Goal: Task Accomplishment & Management: Use online tool/utility

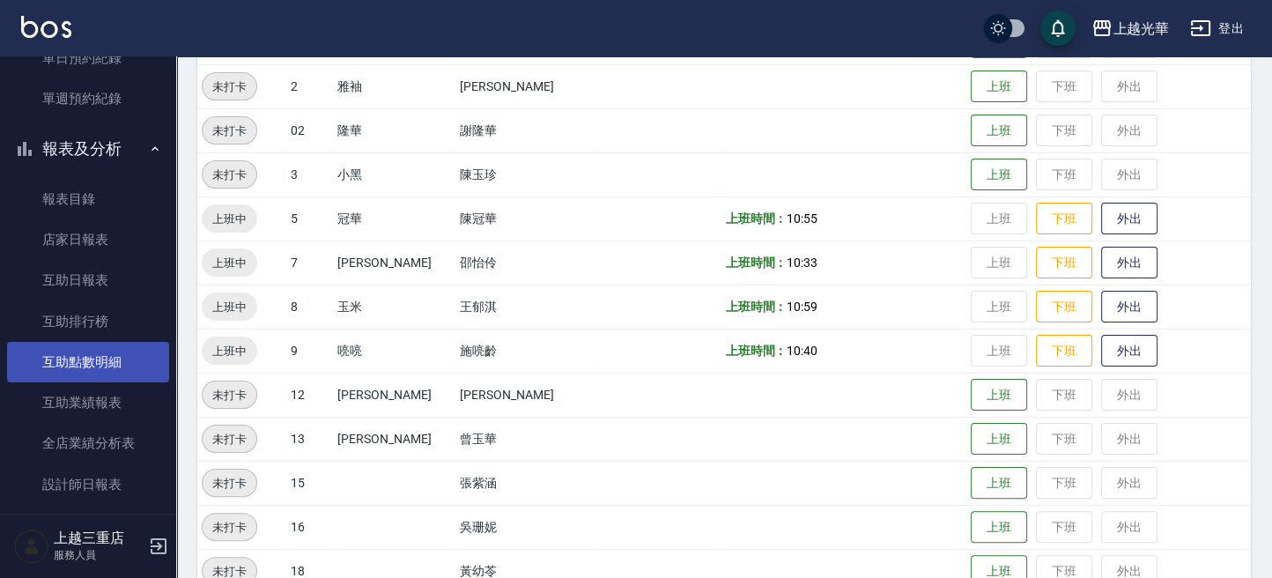
scroll to position [632, 0]
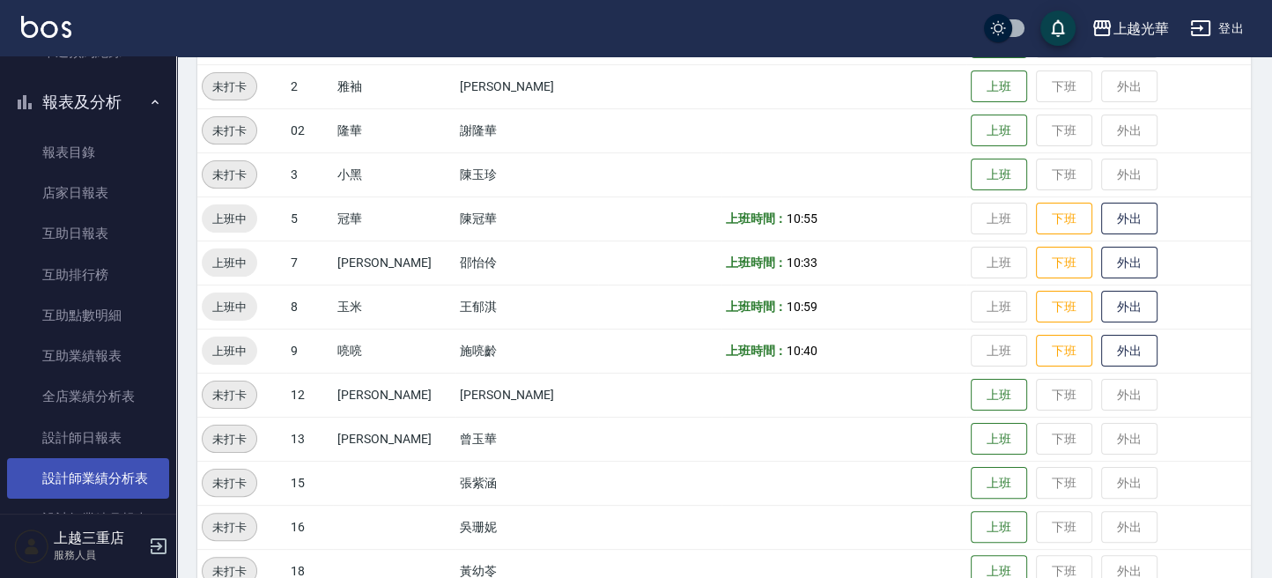
click at [110, 471] on link "設計師業績分析表" at bounding box center [88, 478] width 162 height 41
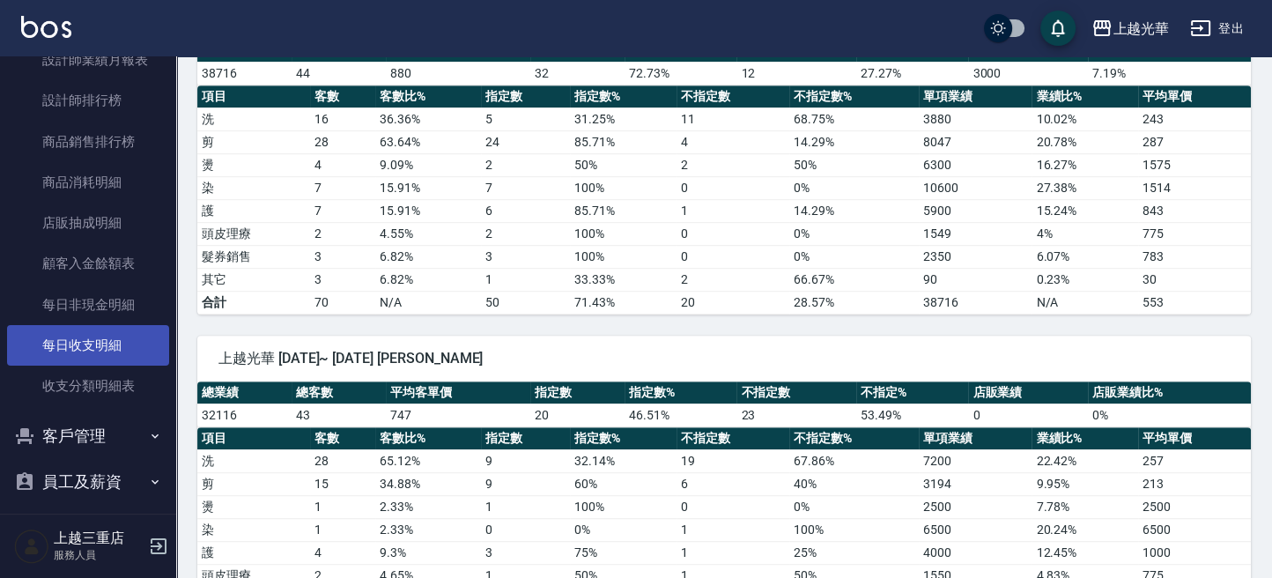
scroll to position [1102, 0]
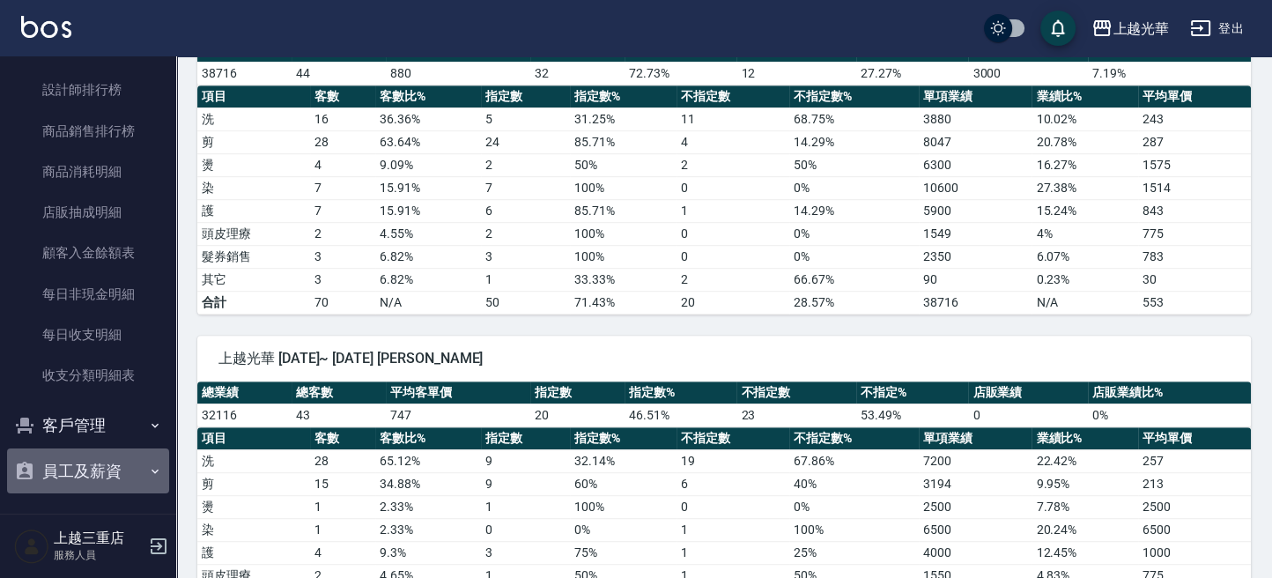
click at [122, 467] on button "員工及薪資" at bounding box center [88, 471] width 162 height 46
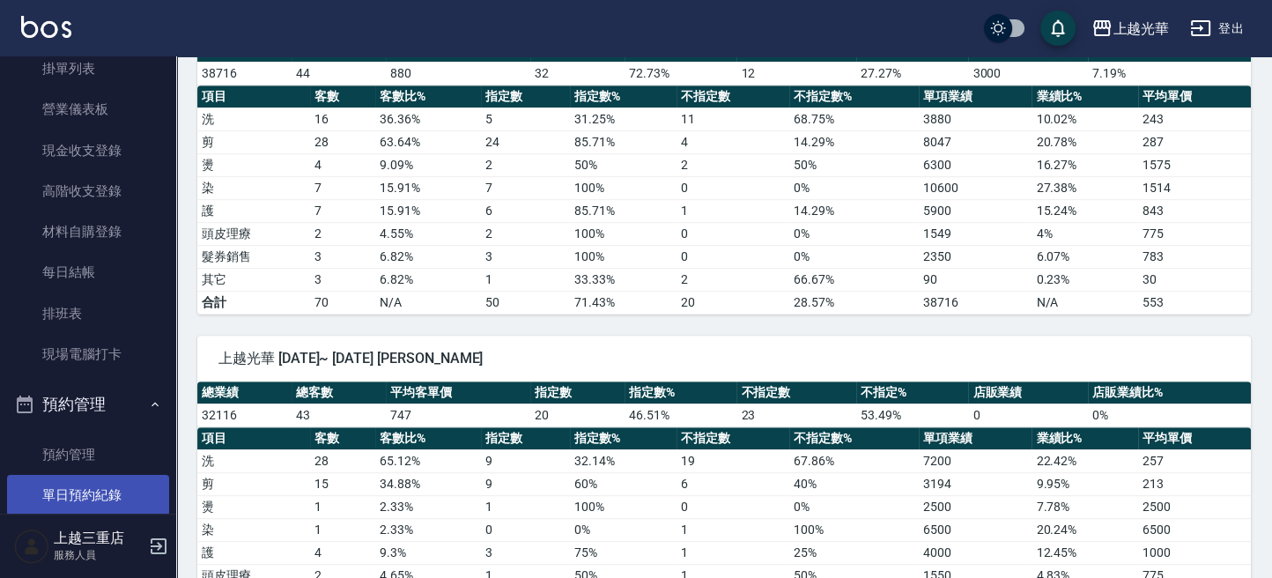
scroll to position [141, 0]
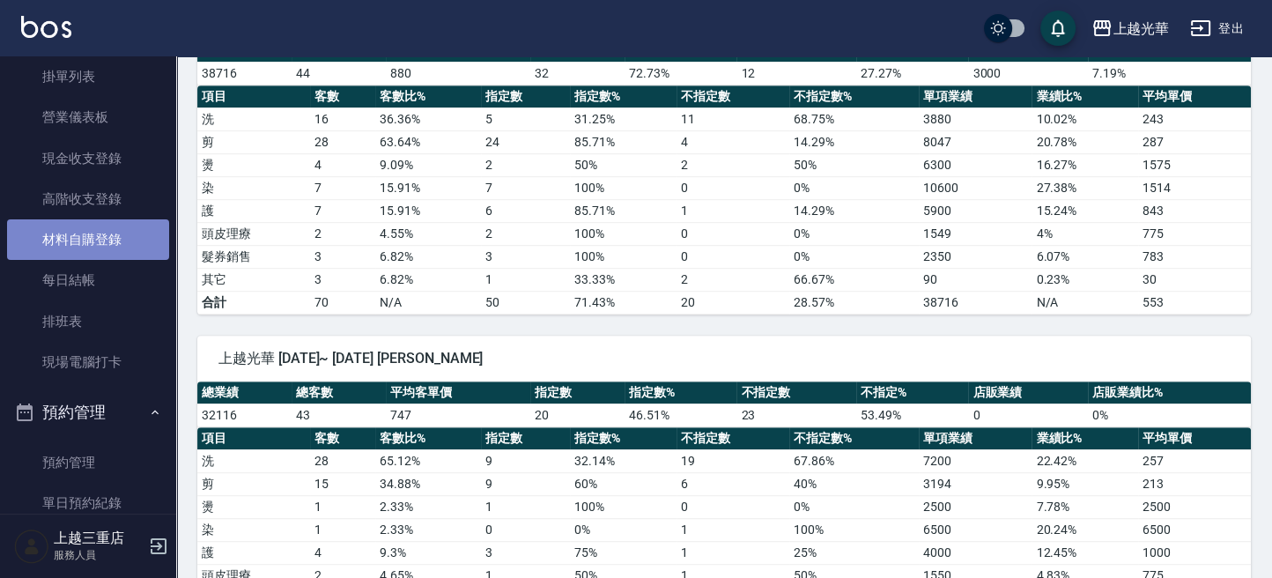
click at [126, 247] on link "材料自購登錄" at bounding box center [88, 239] width 162 height 41
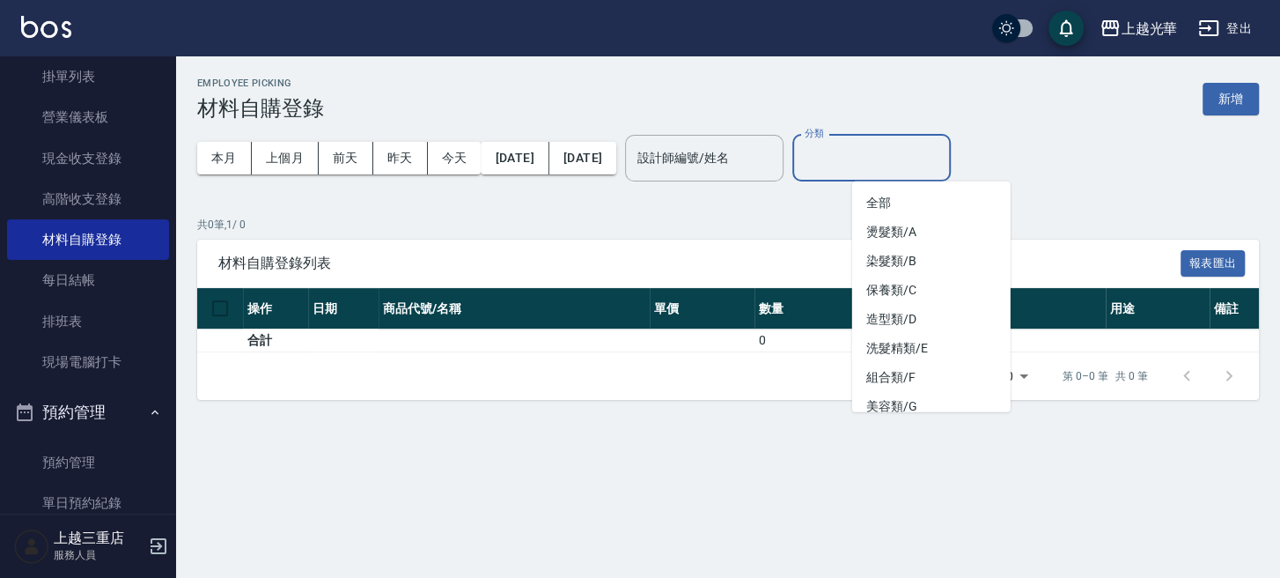
click at [888, 165] on input "分類" at bounding box center [871, 158] width 143 height 31
click at [938, 237] on li "燙髮類/A" at bounding box center [931, 232] width 159 height 29
type input "燙髮類/A"
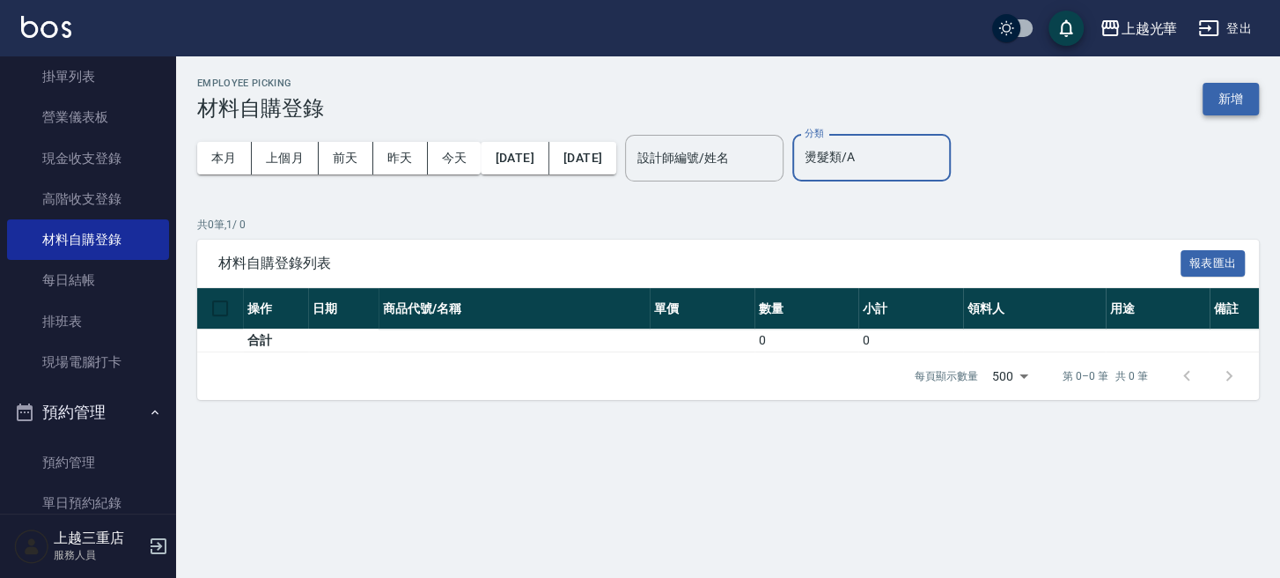
click at [1248, 97] on button "新增" at bounding box center [1231, 99] width 56 height 33
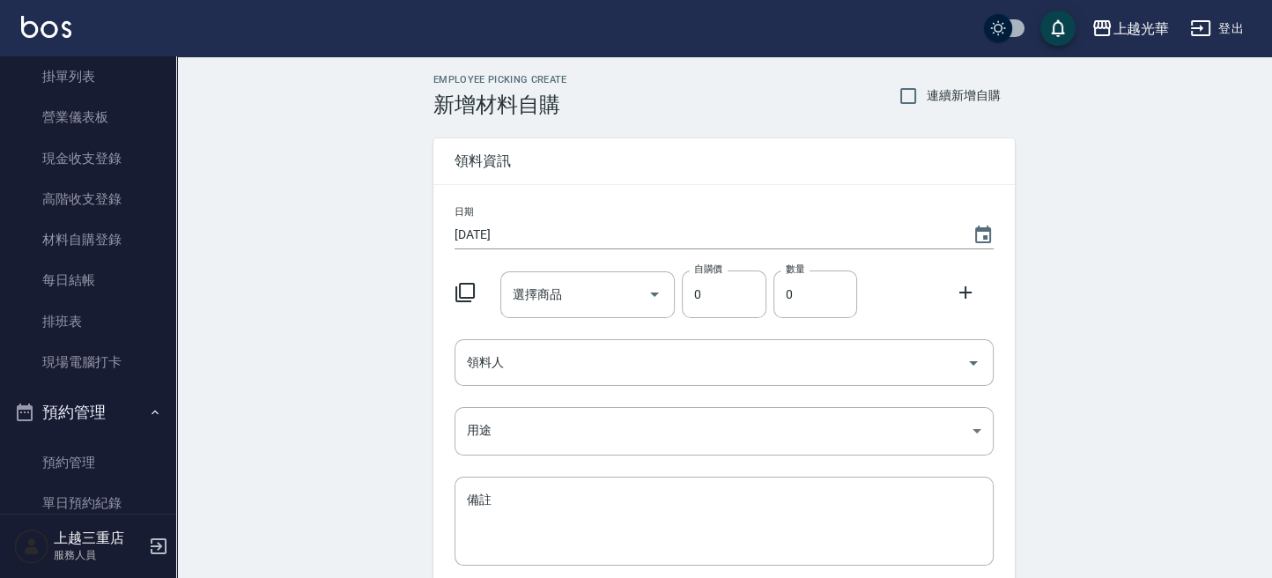
click at [470, 294] on icon at bounding box center [464, 292] width 21 height 21
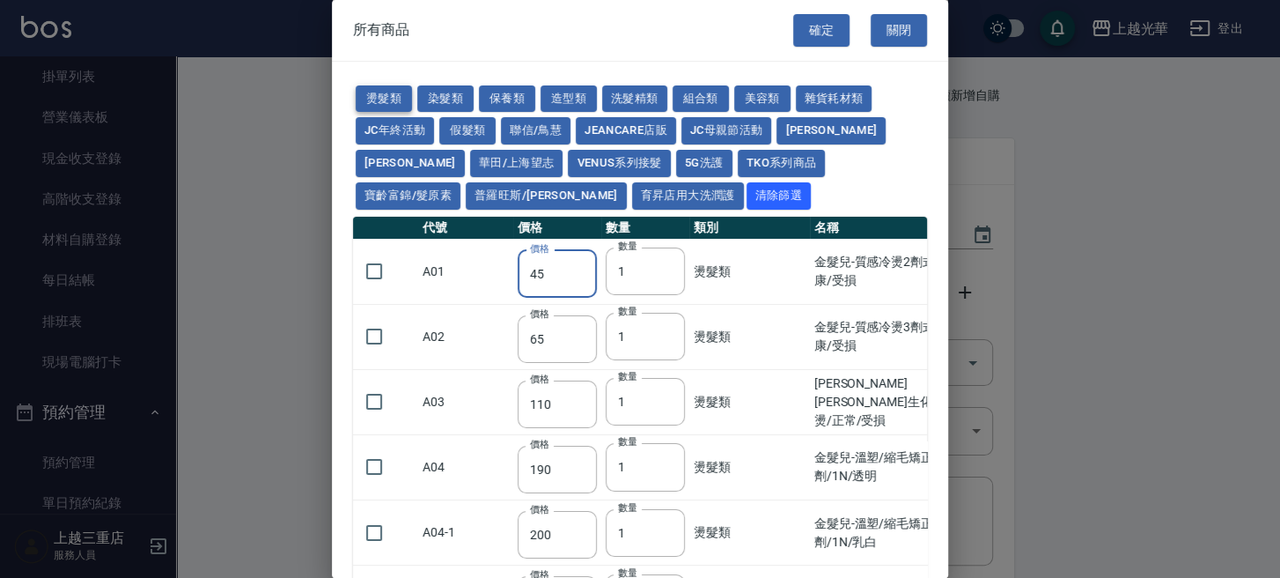
click at [401, 107] on button "燙髮類" at bounding box center [384, 98] width 56 height 27
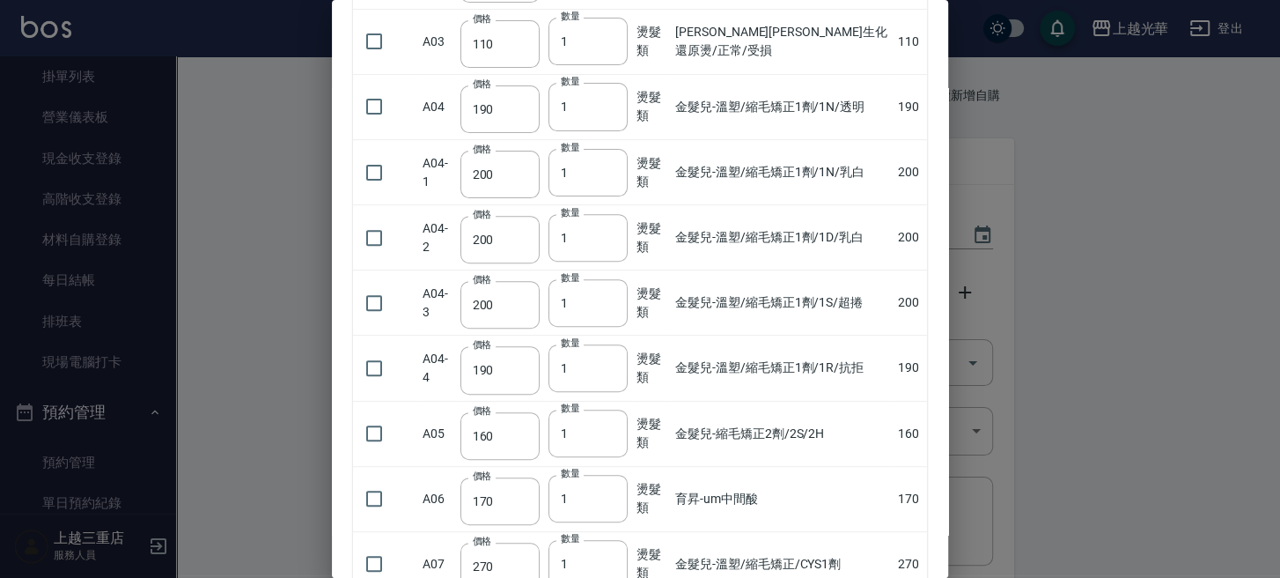
scroll to position [586, 0]
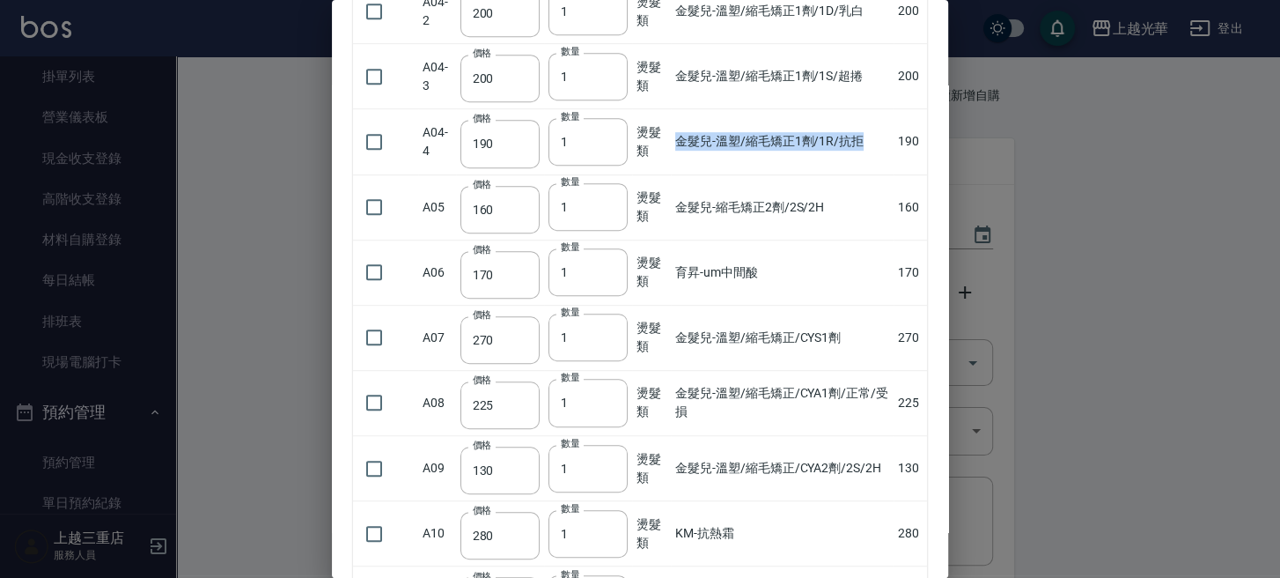
drag, startPoint x: 859, startPoint y: 136, endPoint x: 673, endPoint y: 130, distance: 186.8
click at [673, 130] on td "金髮兒-溫塑/縮毛矯正1劑/1R/抗拒" at bounding box center [782, 141] width 223 height 65
click at [721, 164] on td "金髮兒-溫塑/縮毛矯正1劑/1R/抗拒" at bounding box center [782, 141] width 223 height 65
click at [905, 209] on td "160" at bounding box center [910, 206] width 33 height 65
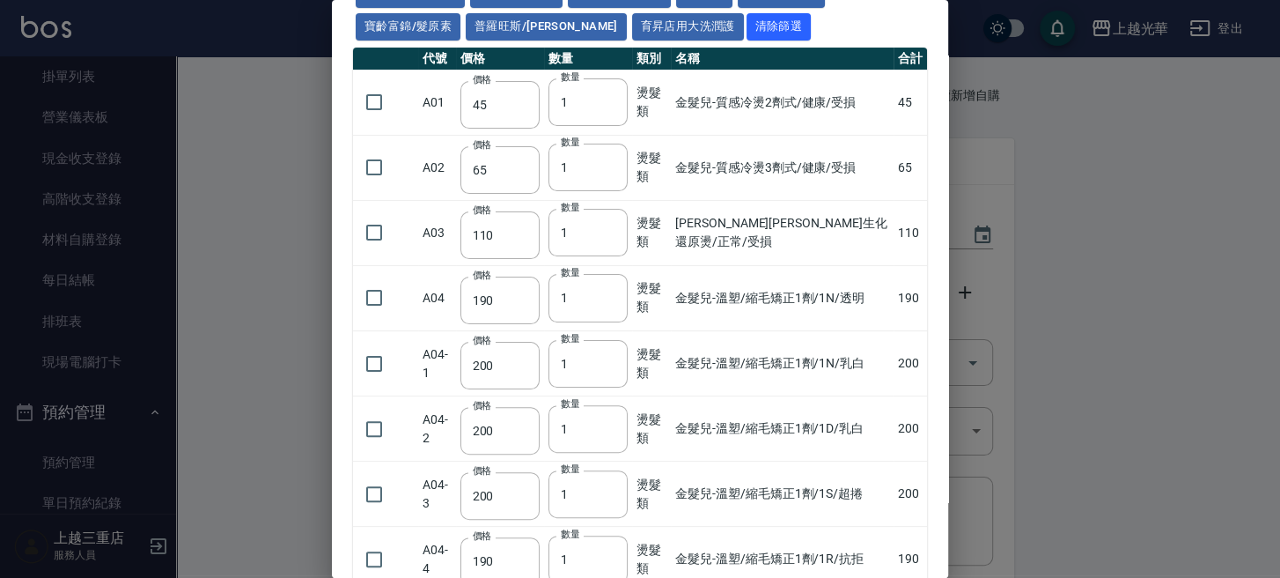
scroll to position [0, 0]
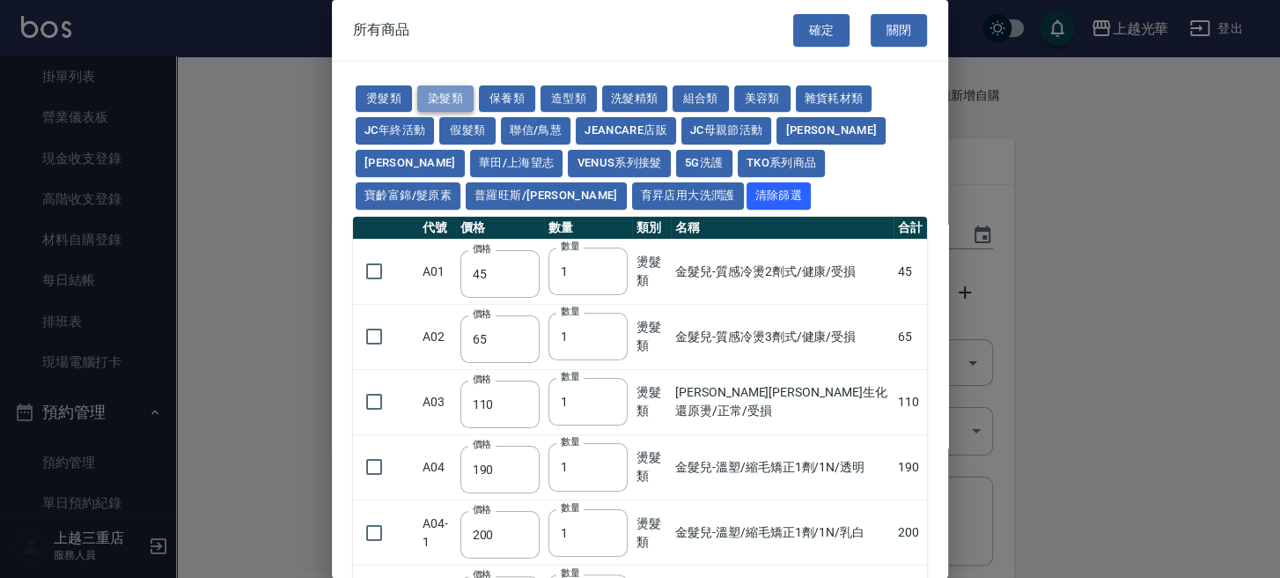
click at [463, 85] on button "染髮類" at bounding box center [445, 98] width 56 height 27
type input "100"
type input "110"
type input "120"
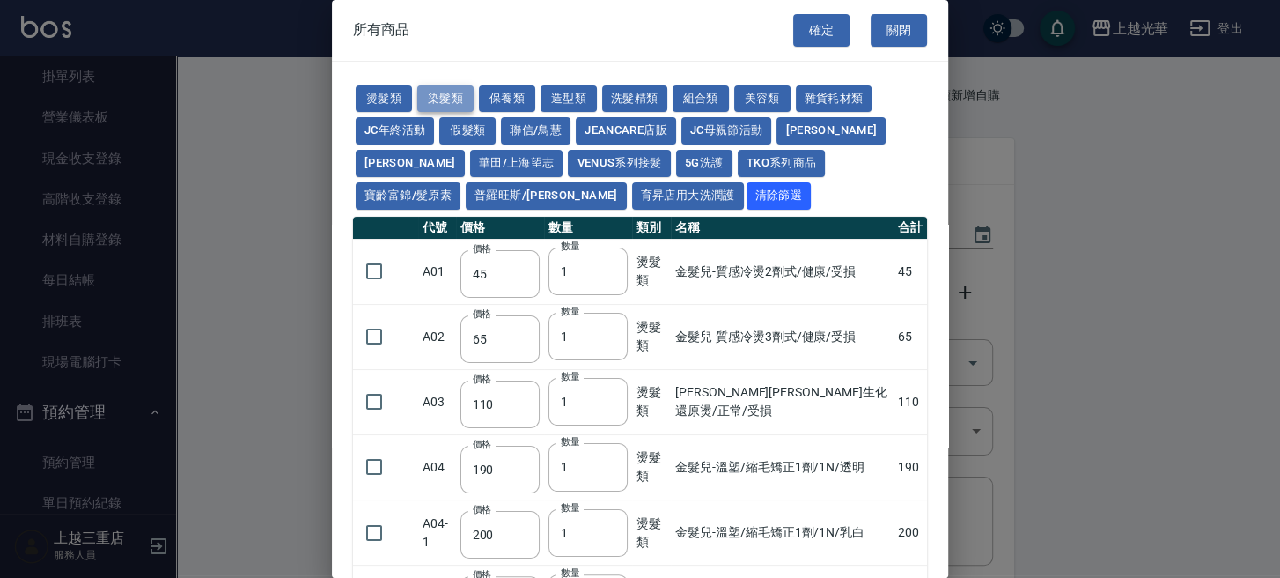
type input "150"
type input "250"
type input "105"
type input "150"
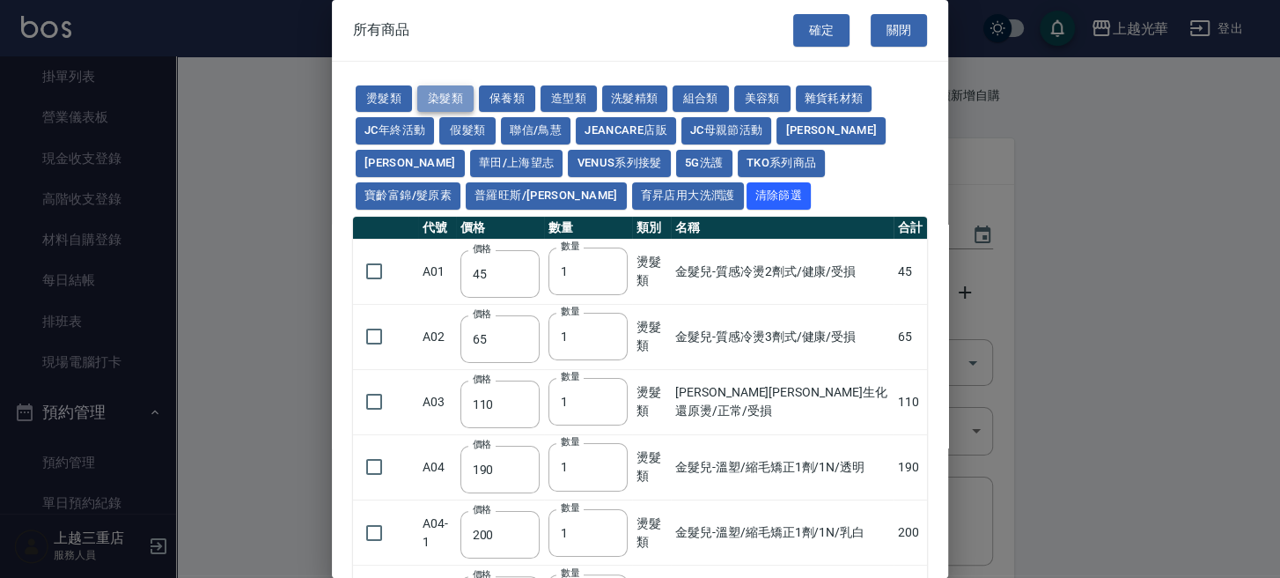
type input "420"
type input "110"
type input "90"
type input "400"
type input "120"
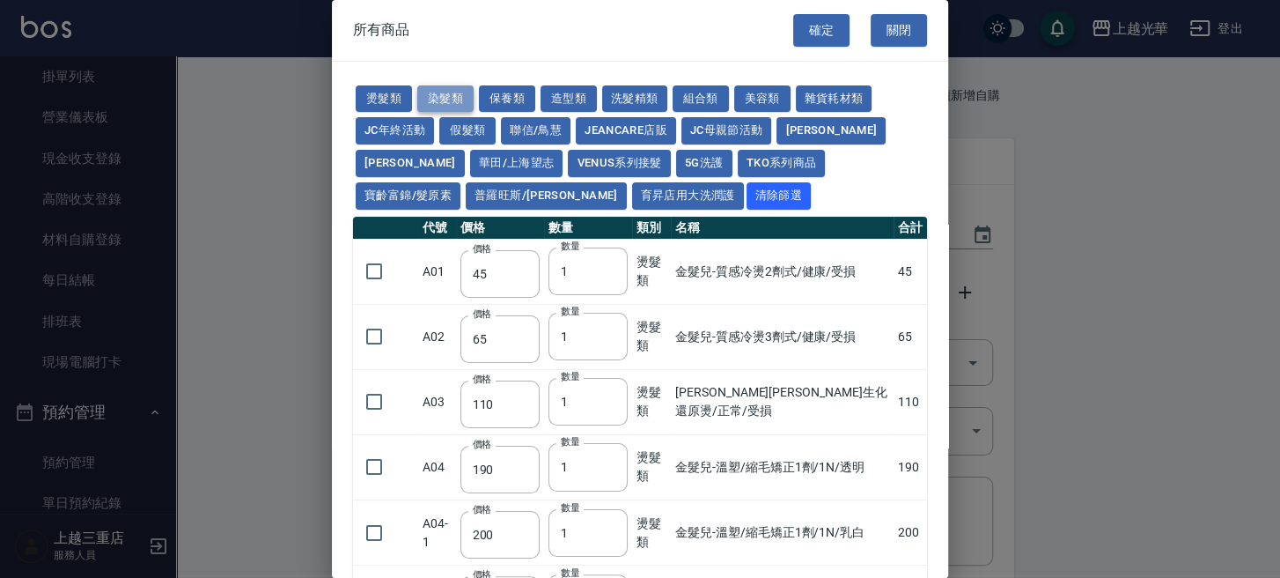
type input "160"
type input "350"
type input "120"
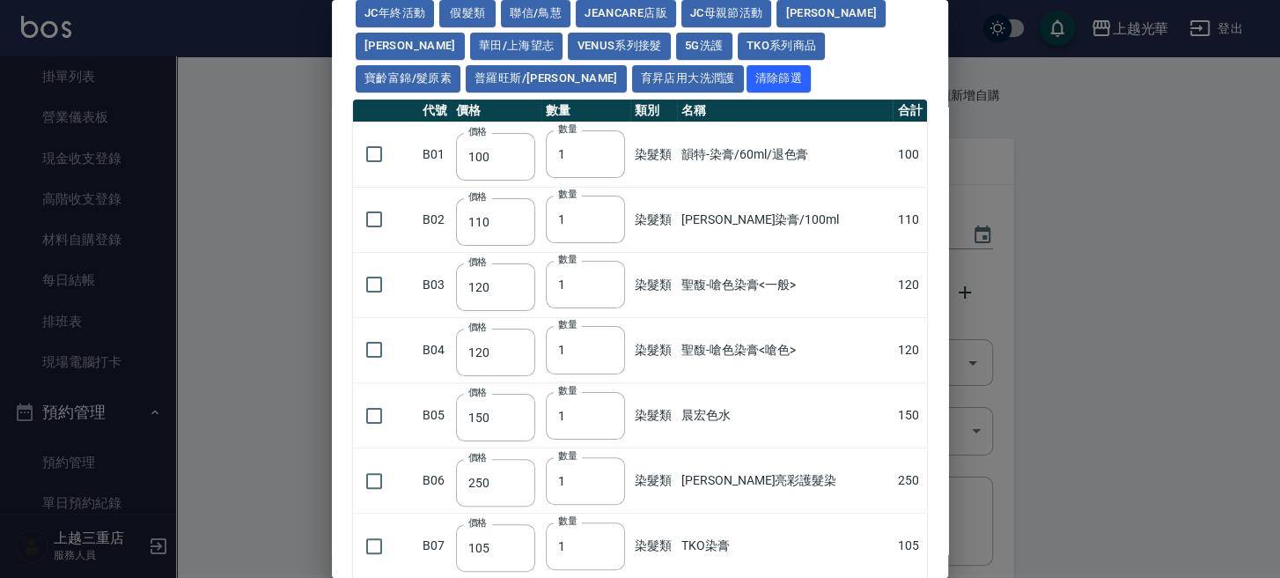
scroll to position [352, 0]
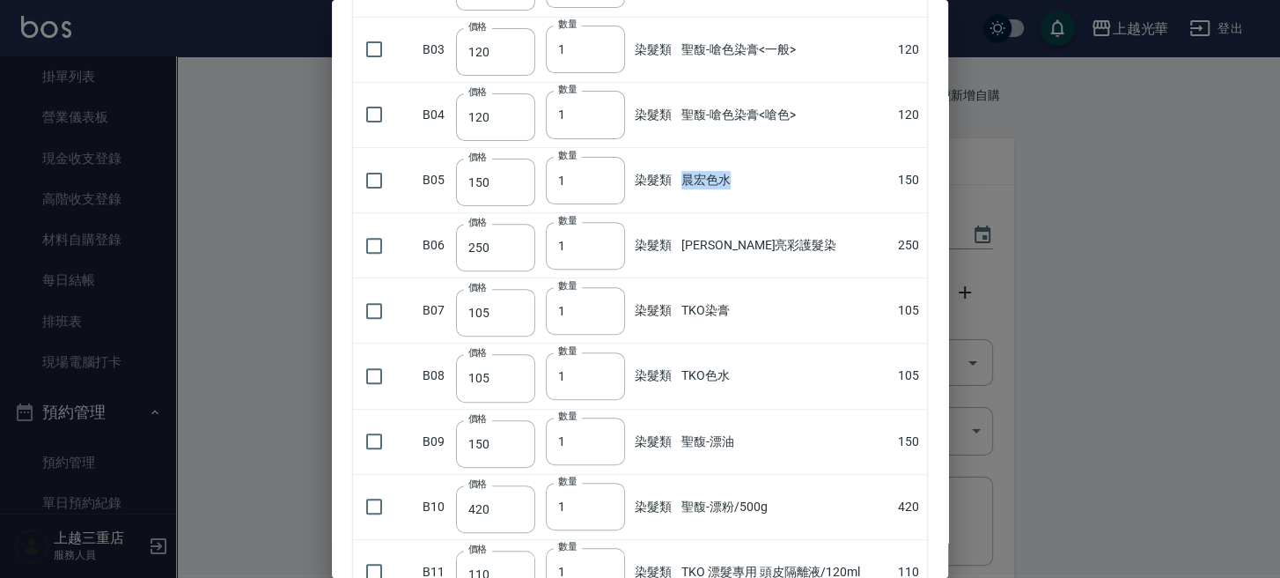
drag, startPoint x: 686, startPoint y: 177, endPoint x: 741, endPoint y: 187, distance: 56.3
click at [741, 187] on td "晨宏色水" at bounding box center [785, 180] width 216 height 65
click at [747, 191] on td "晨宏色水" at bounding box center [785, 180] width 216 height 65
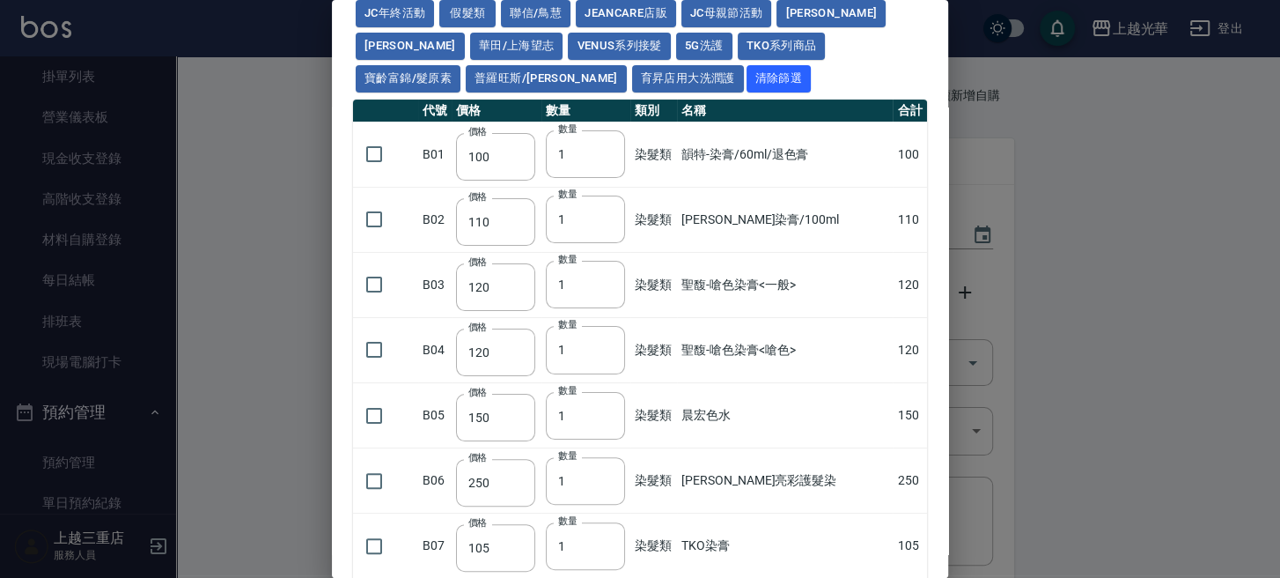
scroll to position [0, 0]
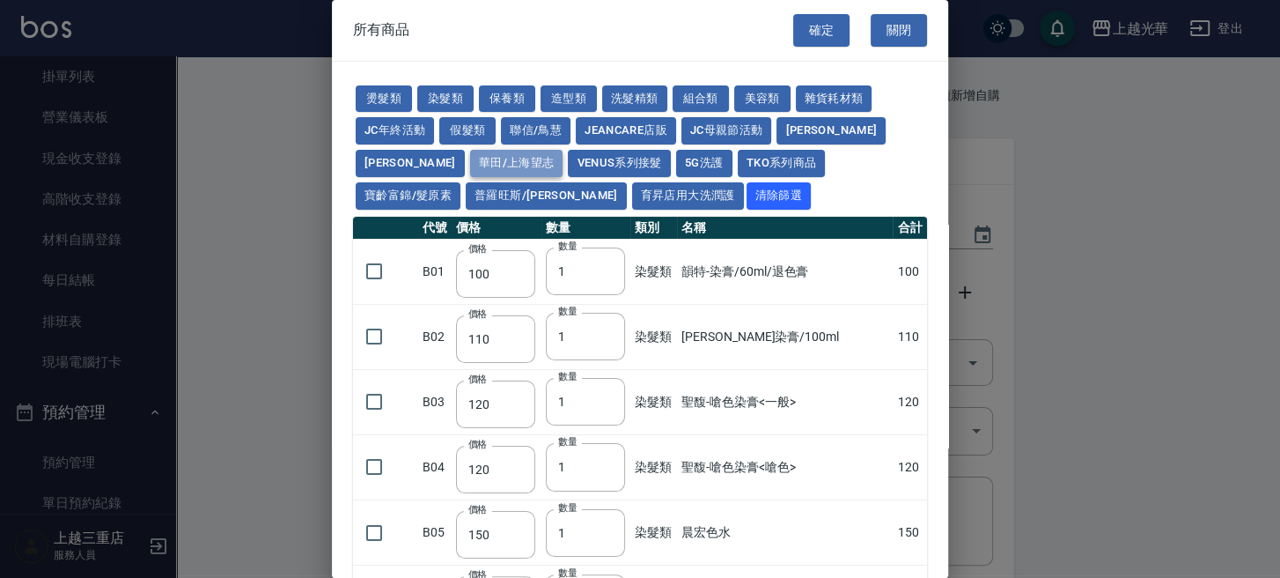
click at [470, 161] on button "華田/上海望志" at bounding box center [516, 163] width 93 height 27
type input "105"
type input "450"
type input "406"
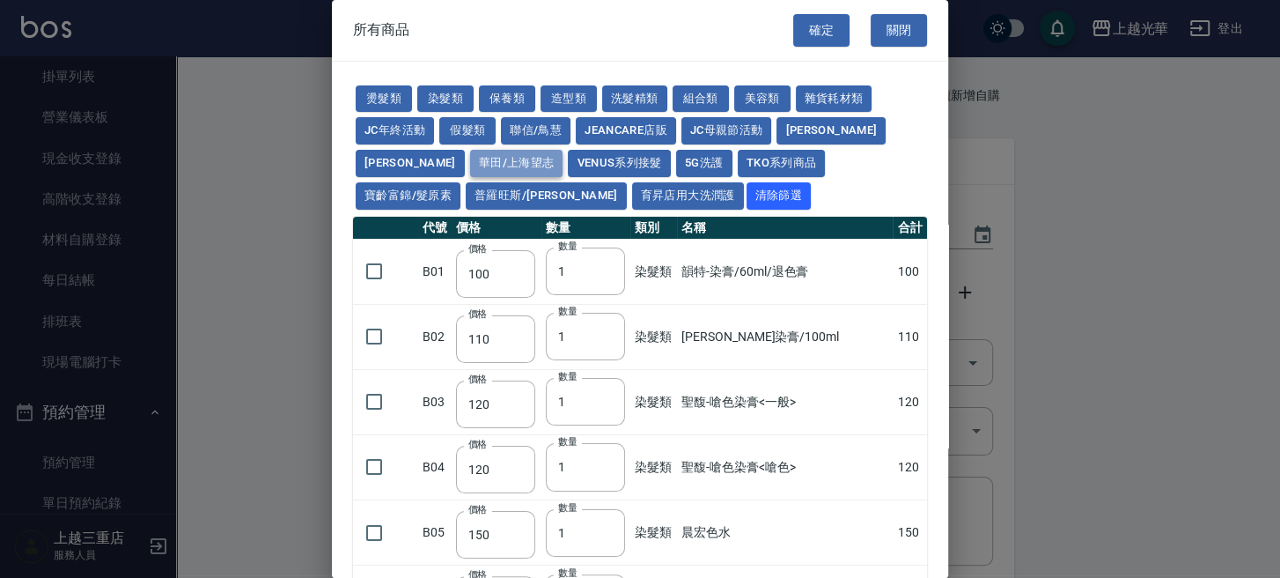
type input "616"
type input "3220"
type input "500"
type input "525"
type input "40"
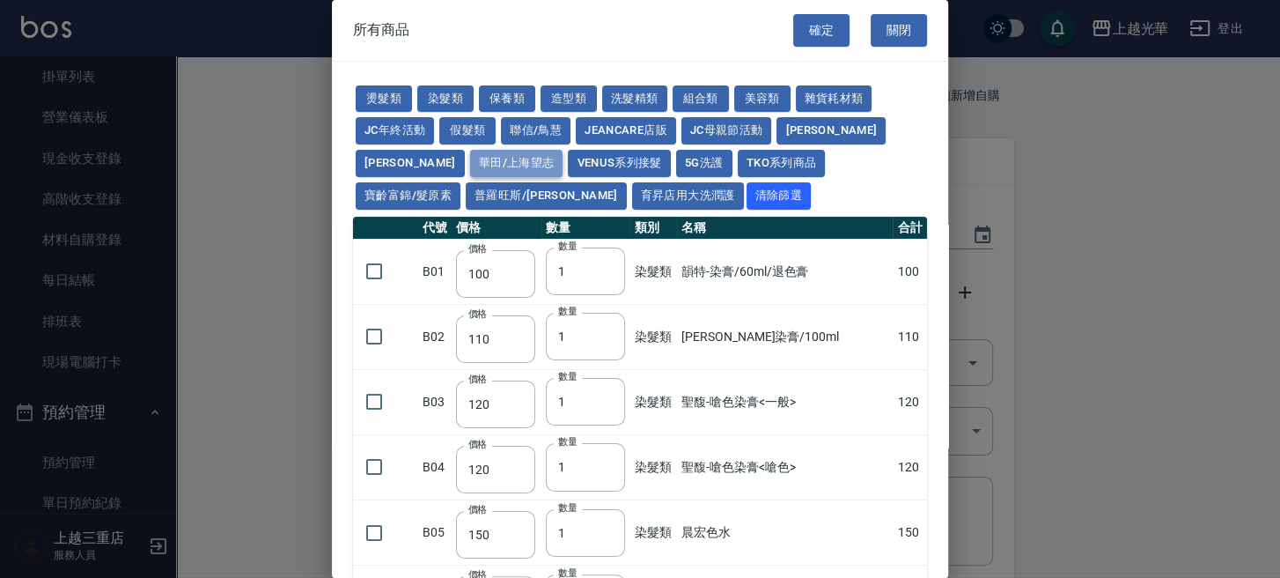
type input "343"
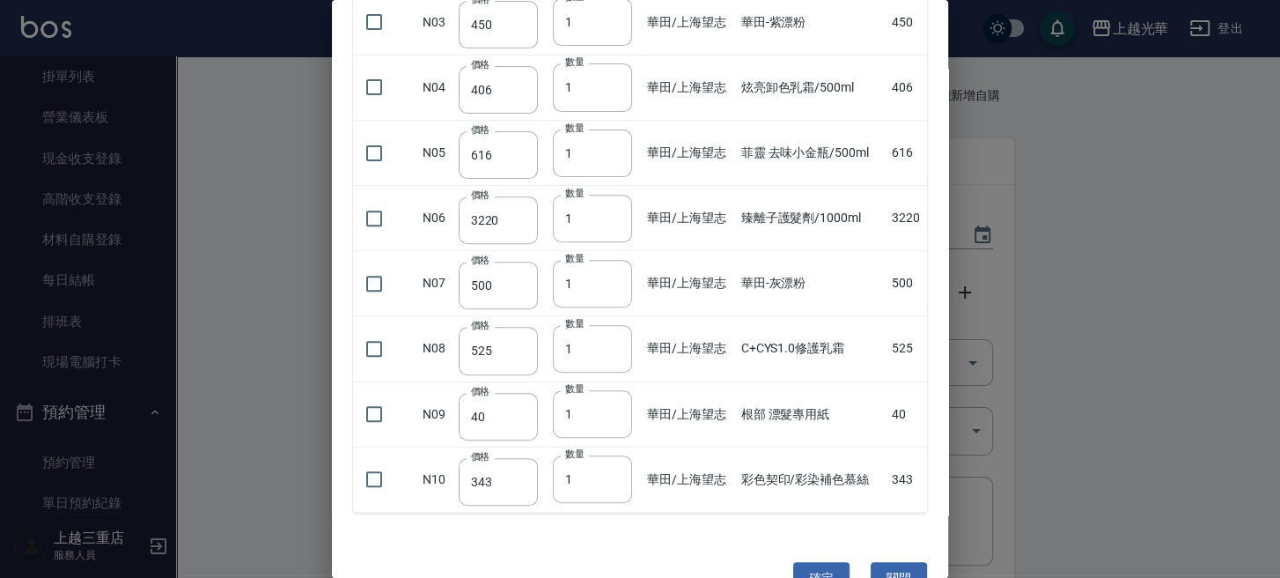
scroll to position [420, 0]
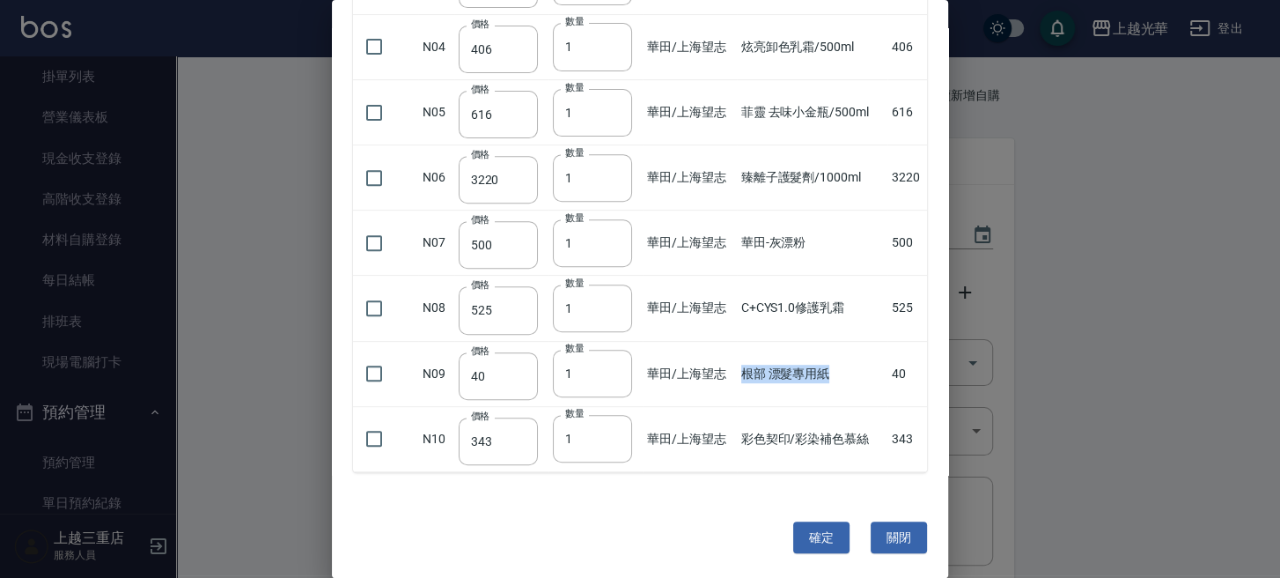
drag, startPoint x: 738, startPoint y: 358, endPoint x: 856, endPoint y: 381, distance: 120.4
click at [856, 381] on td "根部 漂髮專用紙" at bounding box center [812, 373] width 151 height 65
drag, startPoint x: 768, startPoint y: 431, endPoint x: 836, endPoint y: 398, distance: 75.2
click at [844, 424] on td "彩色契印/彩染補色慕絲" at bounding box center [812, 438] width 151 height 65
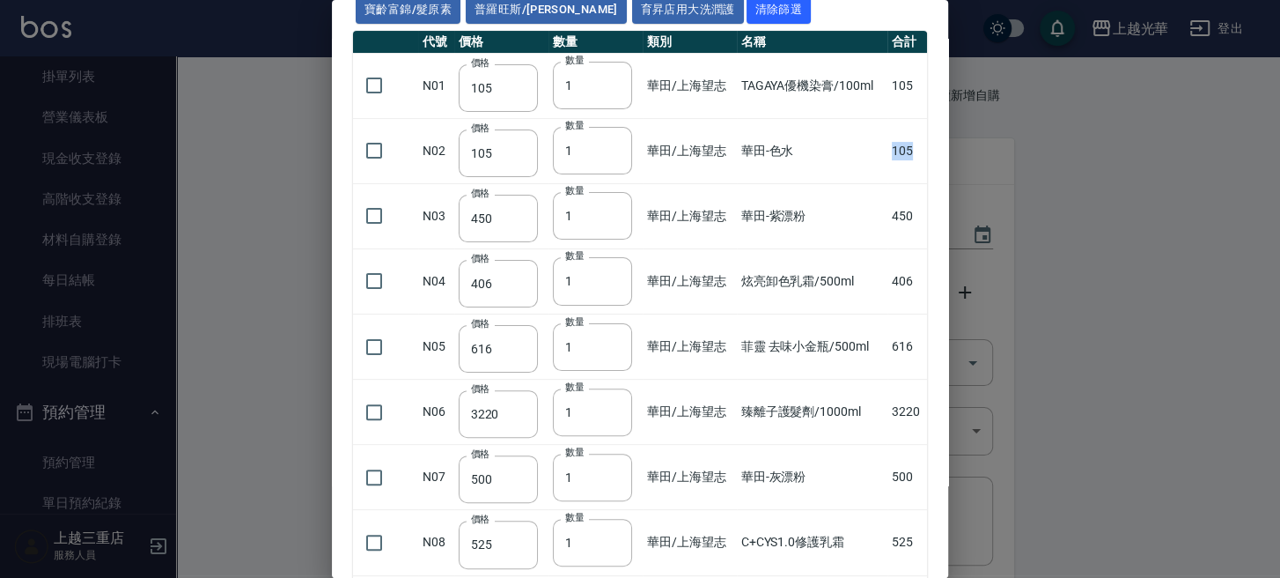
drag, startPoint x: 879, startPoint y: 144, endPoint x: 909, endPoint y: 149, distance: 30.3
click at [909, 149] on tr "N02 價格 105 價格 數量 1 數量 華田/上海望志 華田-色水 105" at bounding box center [640, 150] width 574 height 65
click at [1137, 159] on div at bounding box center [640, 289] width 1280 height 578
drag, startPoint x: 876, startPoint y: 148, endPoint x: 912, endPoint y: 159, distance: 37.6
click at [912, 159] on tr "N02 價格 105 價格 數量 1 數量 華田/上海望志 華田-色水 105" at bounding box center [640, 150] width 574 height 65
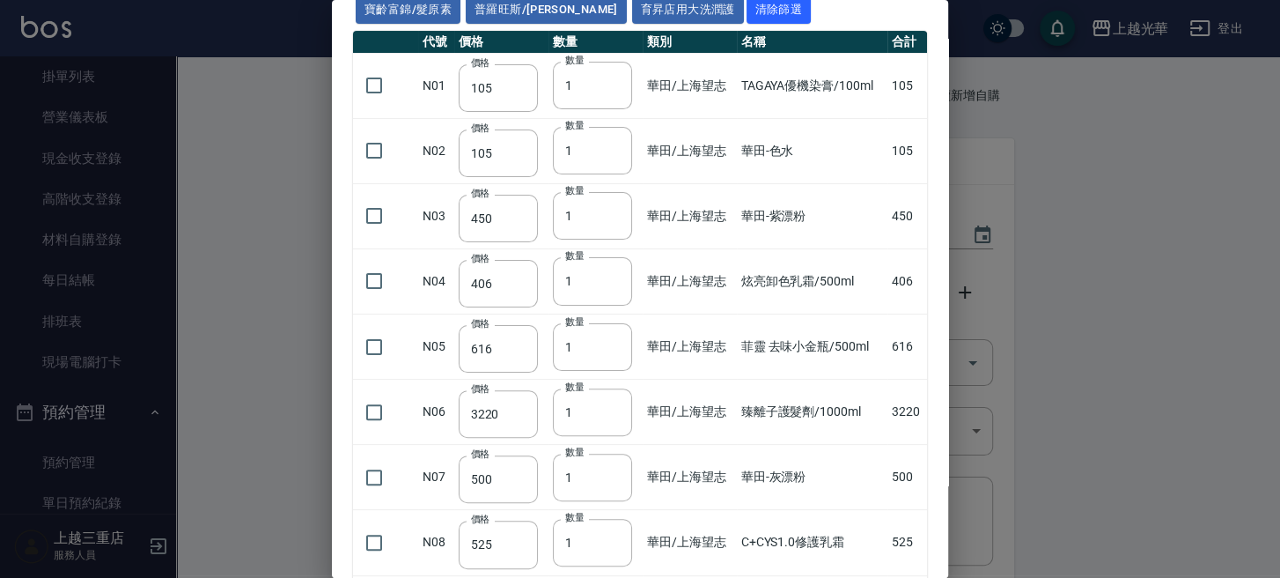
click at [1001, 183] on div at bounding box center [640, 289] width 1280 height 578
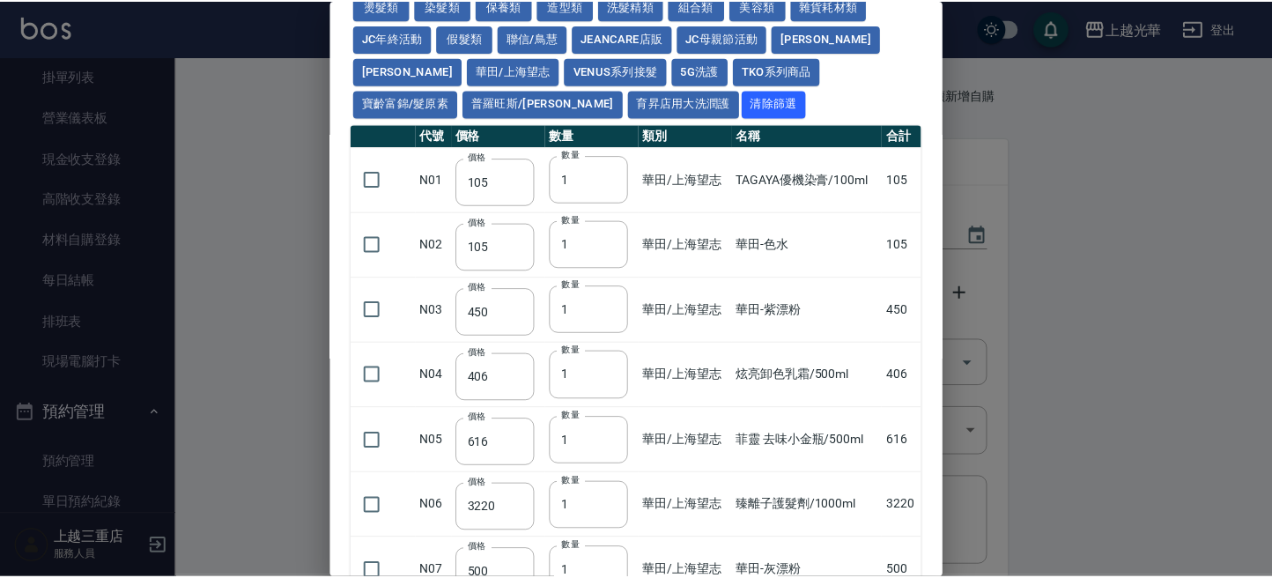
scroll to position [0, 0]
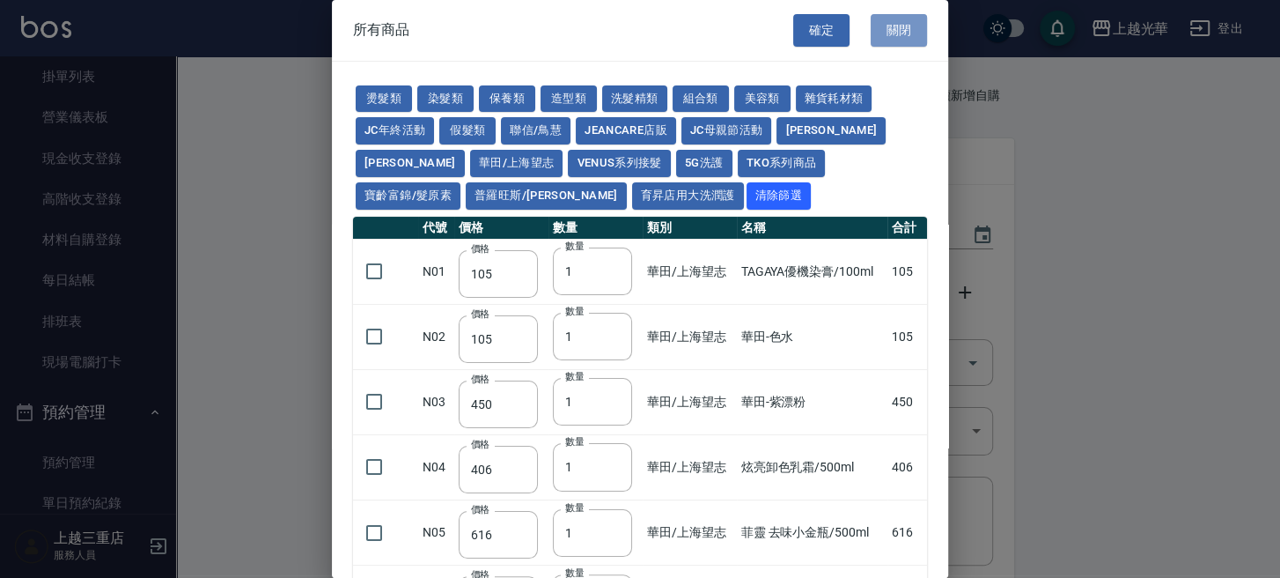
click at [884, 37] on button "關閉" at bounding box center [899, 30] width 56 height 33
